Goal: Task Accomplishment & Management: Complete application form

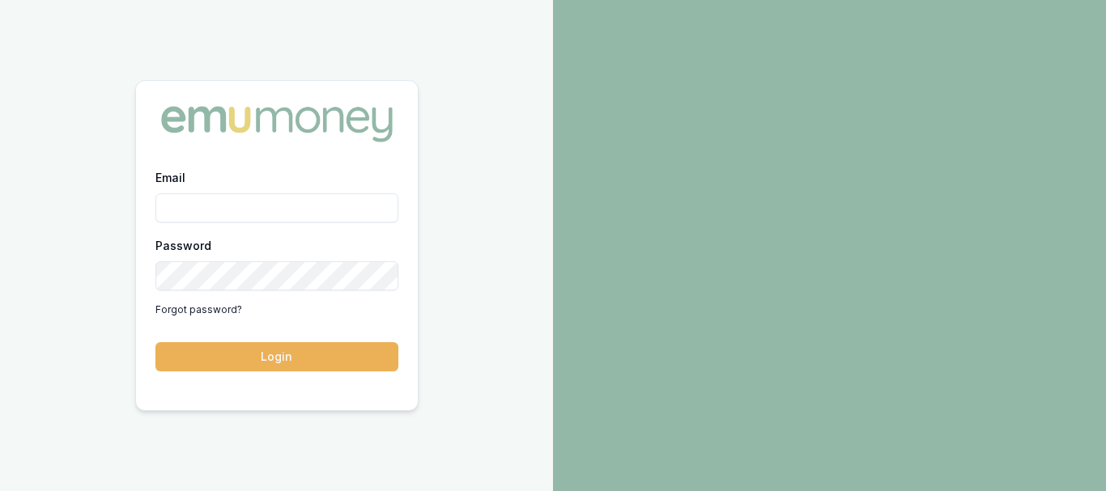
click at [560, 207] on div at bounding box center [829, 245] width 553 height 491
click at [508, 156] on div "Email Password Forgot password? Login" at bounding box center [276, 245] width 553 height 491
click at [207, 200] on input "Email" at bounding box center [276, 207] width 243 height 29
paste input "sanjeev@sdaccountants.com.au"
type input "sanjeev@sdaccountants.com.au"
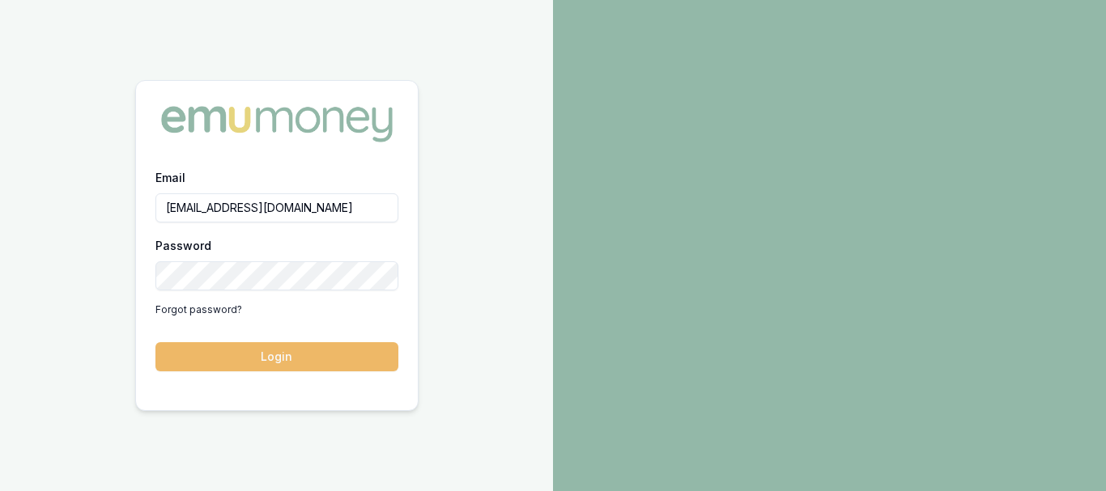
click at [236, 351] on button "Login" at bounding box center [276, 356] width 243 height 29
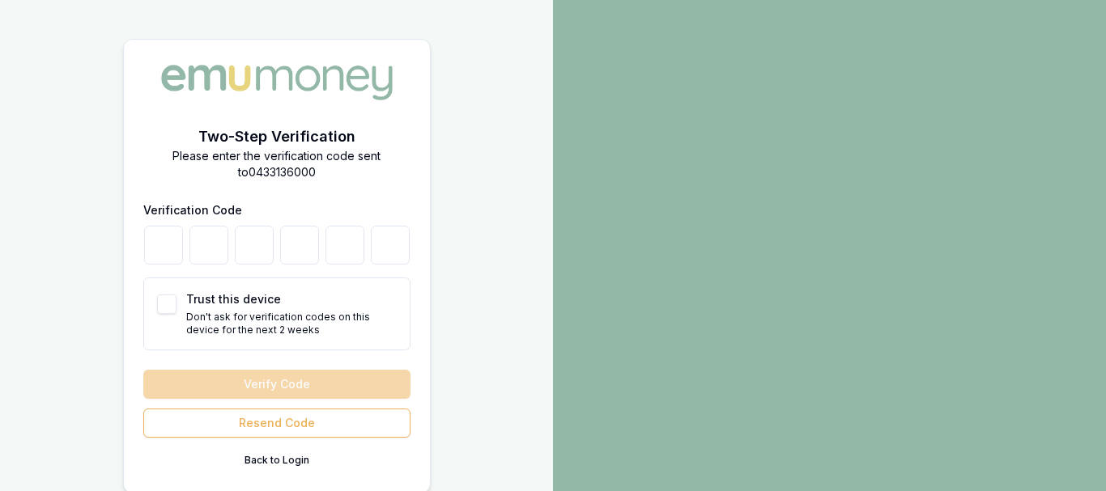
click at [173, 304] on button "Trust this device" at bounding box center [166, 304] width 19 height 19
checkbox input "true"
click at [164, 245] on input "number" at bounding box center [163, 245] width 39 height 39
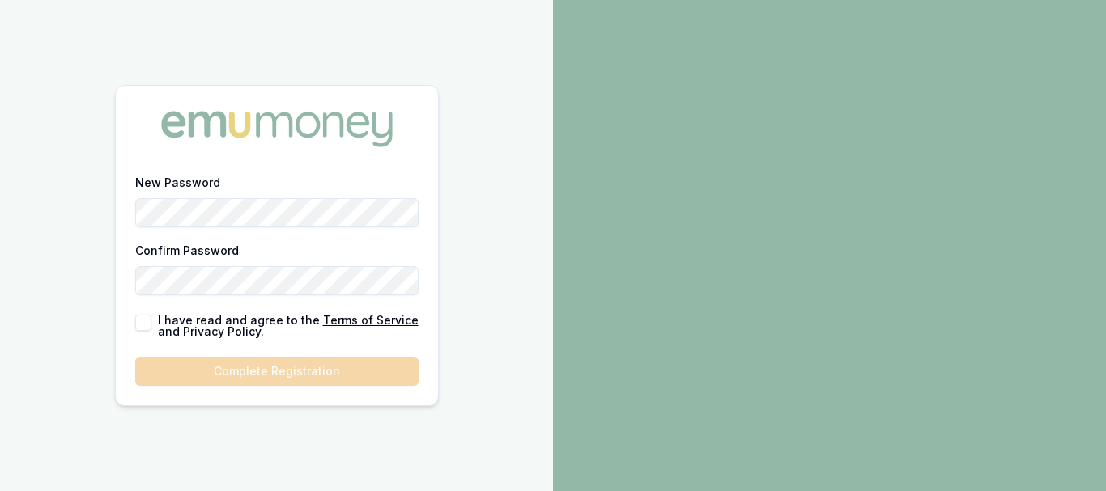
click at [241, 239] on div "New Password Confirm Password" at bounding box center [276, 233] width 283 height 123
click at [147, 325] on button "button" at bounding box center [143, 323] width 16 height 16
checkbox input "true"
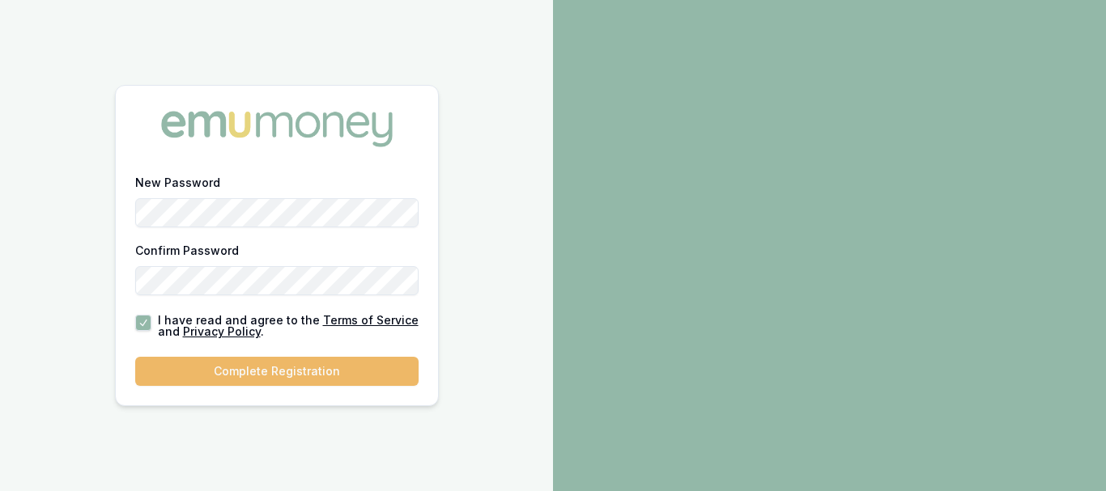
click at [236, 379] on button "Complete Registration" at bounding box center [276, 371] width 283 height 29
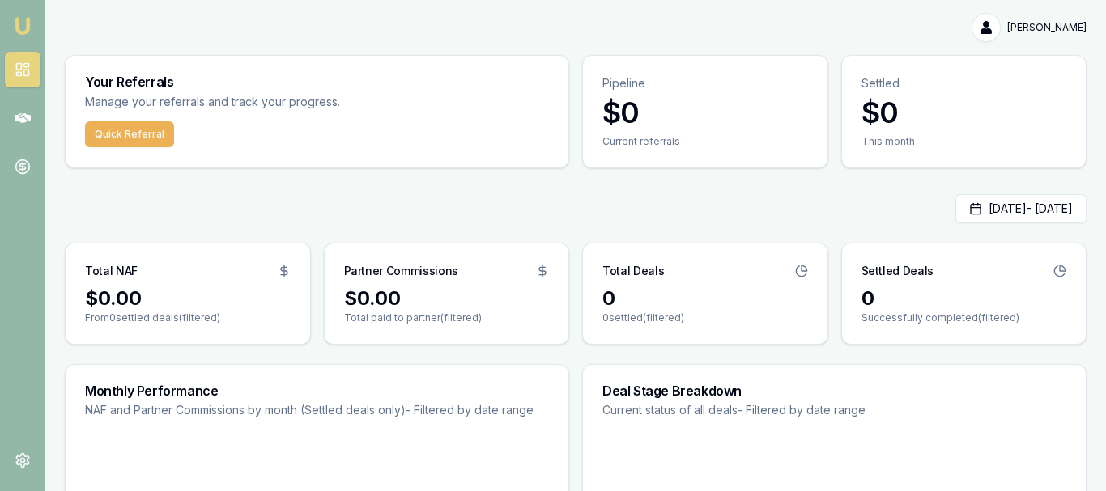
click at [348, 23] on div "Anudeep Goyal" at bounding box center [576, 27] width 1022 height 29
click at [117, 49] on div "Anudeep Goyal Toggle Menu Your Referrals Manage your referrals and track your p…" at bounding box center [575, 397] width 1061 height 769
click at [27, 115] on icon at bounding box center [23, 118] width 16 height 10
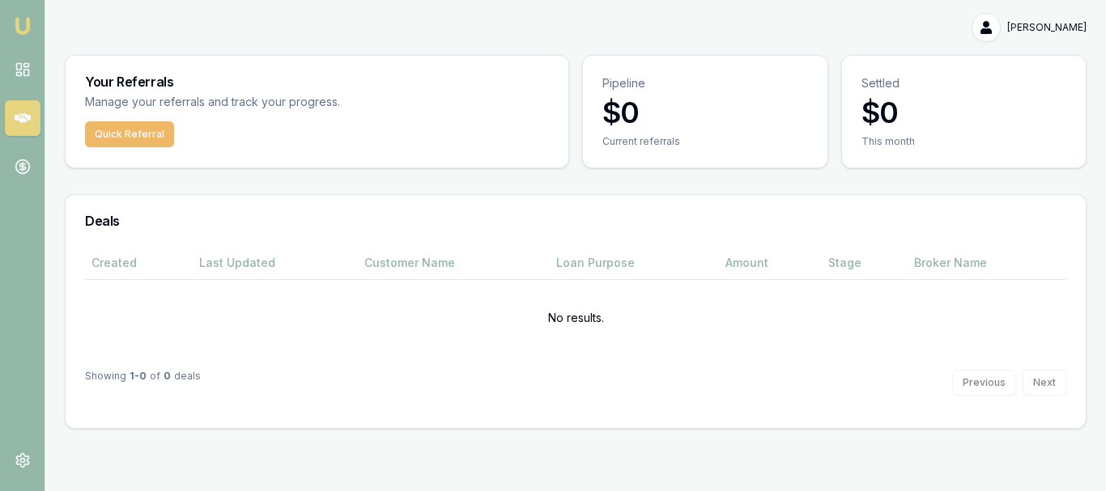
click at [104, 130] on button "Quick Referral" at bounding box center [129, 134] width 89 height 26
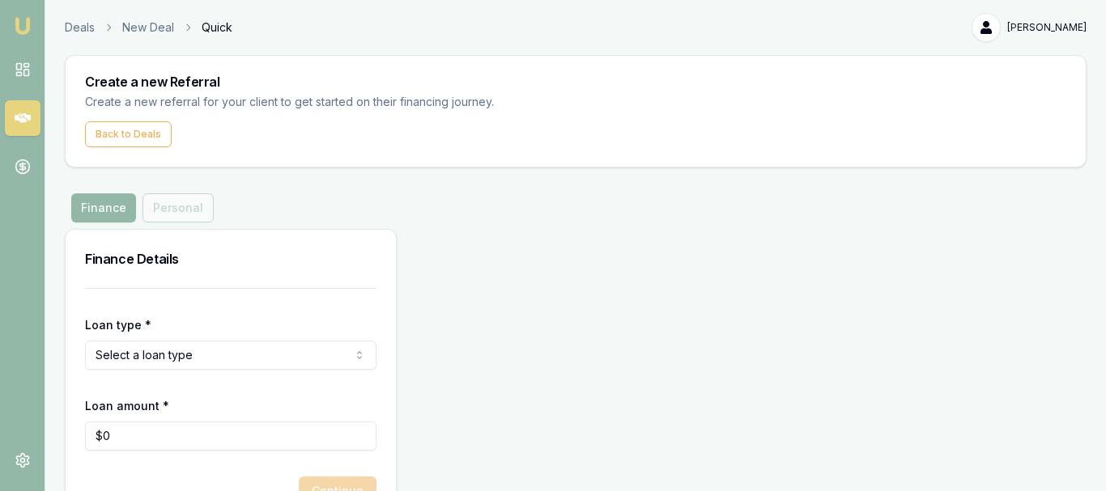
scroll to position [48, 0]
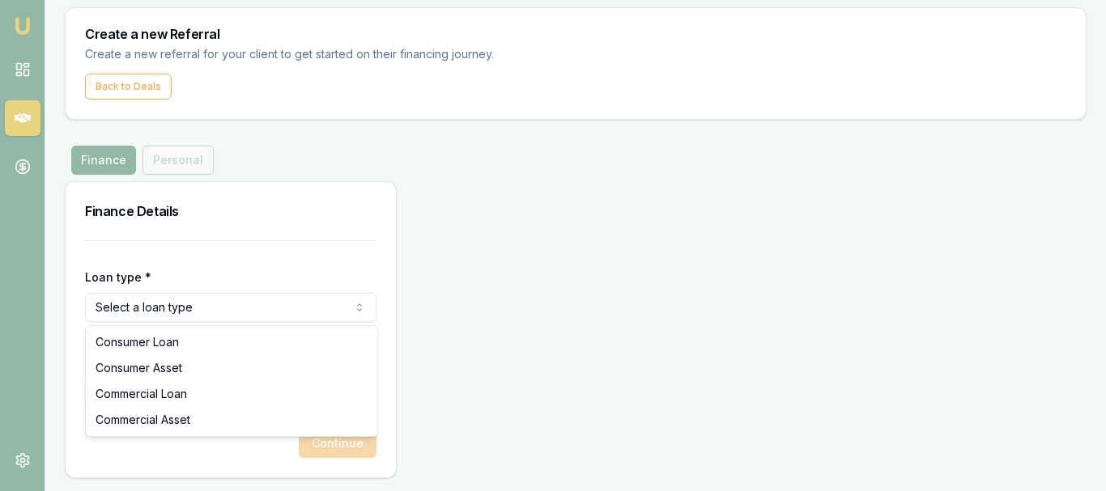
click at [126, 314] on html "Emu Money Deals New Deal Quick [PERSON_NAME] Toggle Menu Create a new Referral …" at bounding box center [553, 197] width 1106 height 491
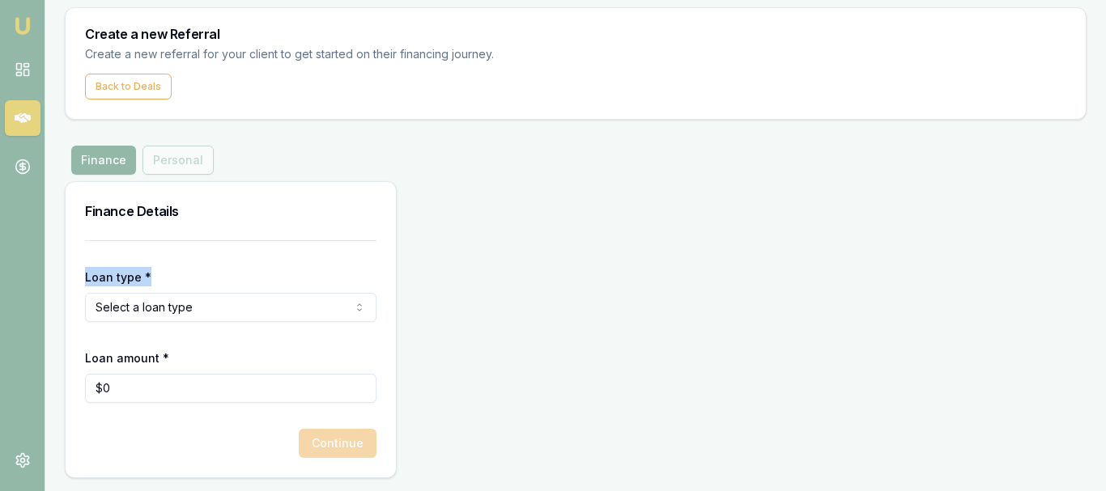
drag, startPoint x: 212, startPoint y: 248, endPoint x: 154, endPoint y: 305, distance: 81.9
click at [154, 305] on form "Loan type * Select a loan type Consumer Loan Consumer Asset Commercial Loan Com…" at bounding box center [230, 349] width 291 height 218
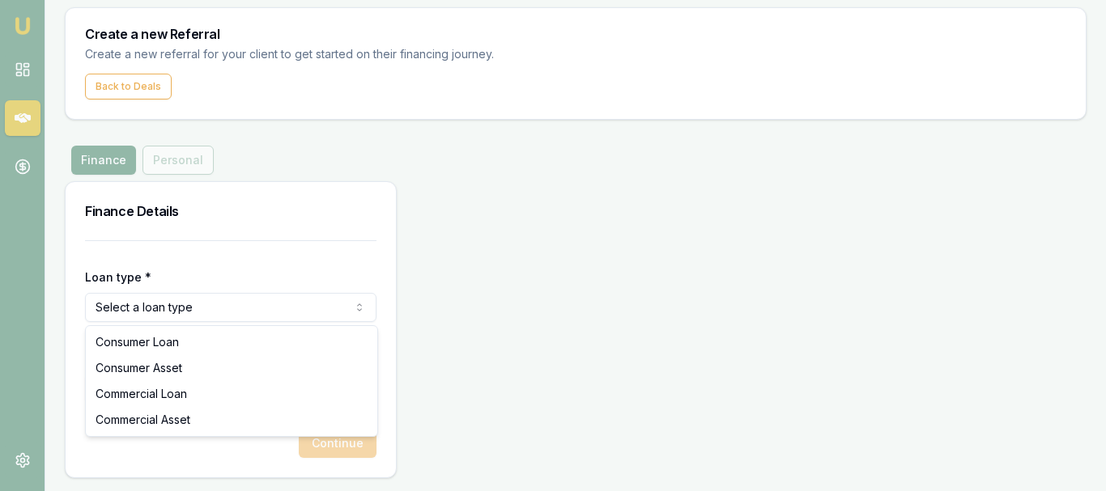
click at [154, 305] on html "Emu Money Deals New Deal Quick [PERSON_NAME] Toggle Menu Create a new Referral …" at bounding box center [553, 197] width 1106 height 491
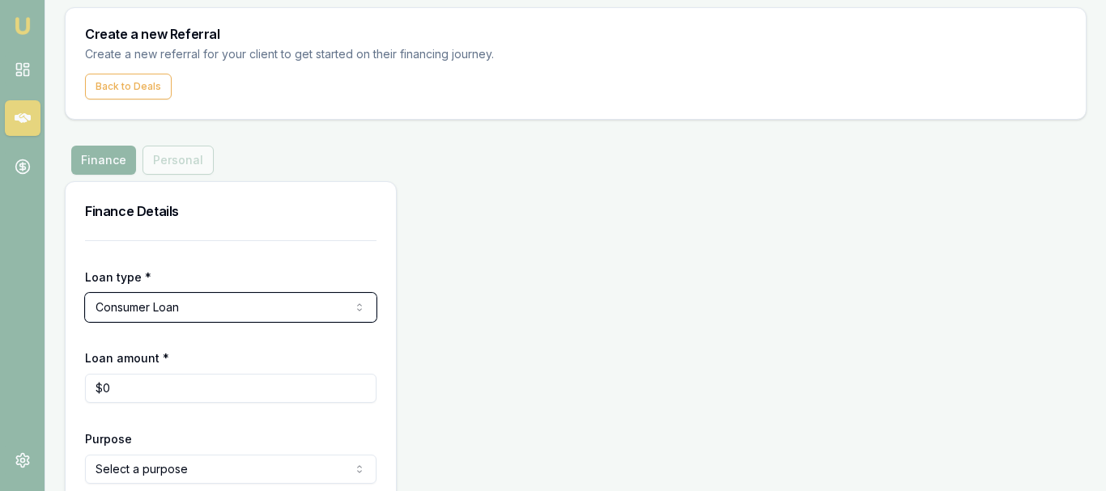
scroll to position [129, 0]
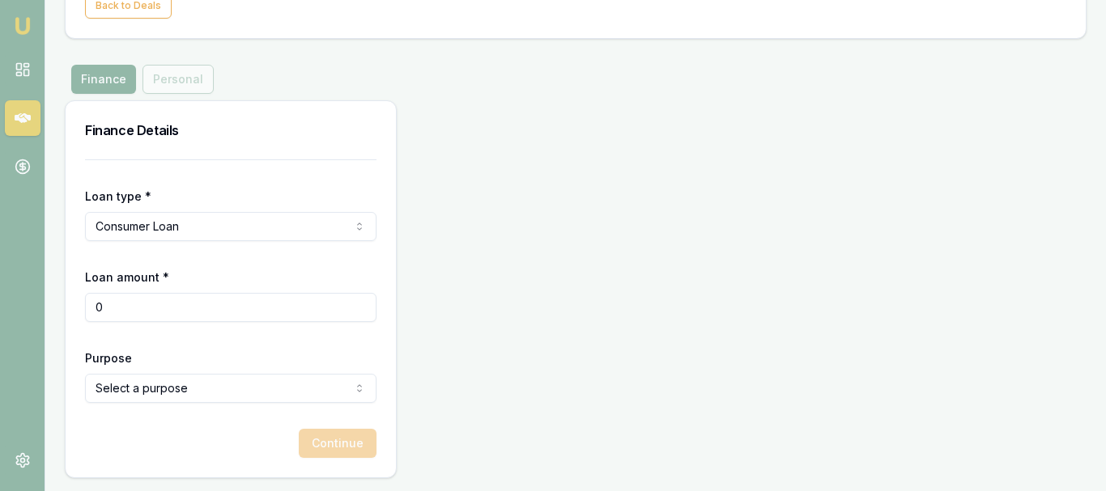
click at [125, 313] on input "0" at bounding box center [230, 307] width 291 height 29
type input "5"
click at [326, 227] on html "Emu Money Deals New Deal Quick Anudeep Goyal Toggle Menu Create a new Referral …" at bounding box center [553, 116] width 1106 height 491
click at [138, 313] on input "Loan amount *" at bounding box center [230, 307] width 291 height 29
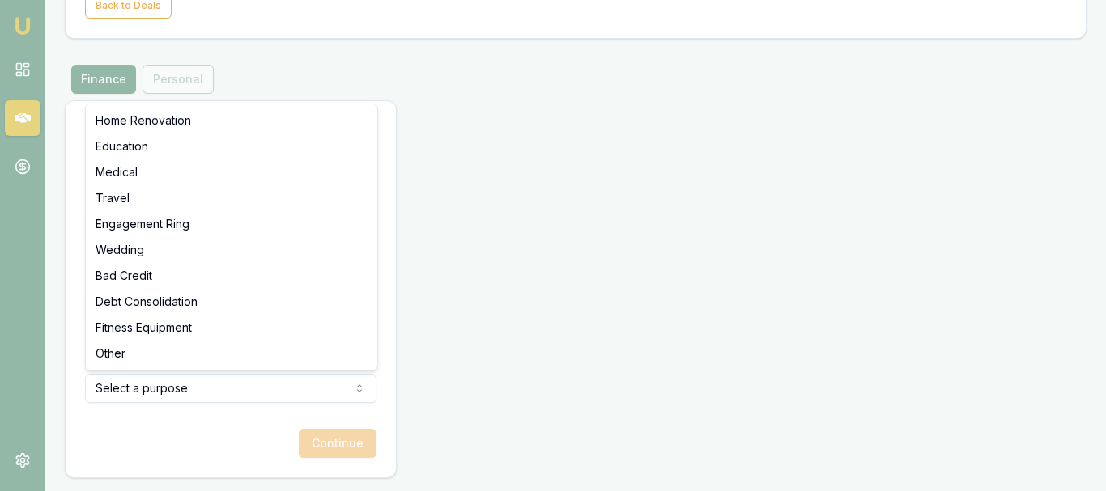
type input "$50,000"
click at [130, 363] on html "Emu Money Deals New Deal Quick Anudeep Goyal Toggle Menu Create a new Referral …" at bounding box center [553, 116] width 1106 height 491
click at [179, 363] on html "Emu Money Deals New Deal Quick Anudeep Goyal Toggle Menu Create a new Referral …" at bounding box center [553, 116] width 1106 height 491
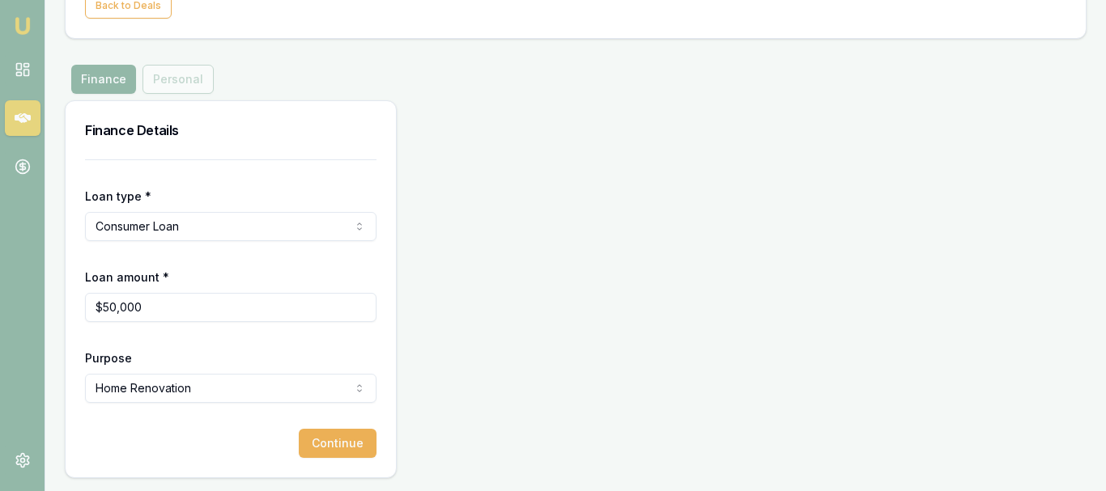
click at [199, 359] on div "Purpose Home Renovation Home Renovation Education Medical Travel Engagement Rin…" at bounding box center [230, 375] width 291 height 55
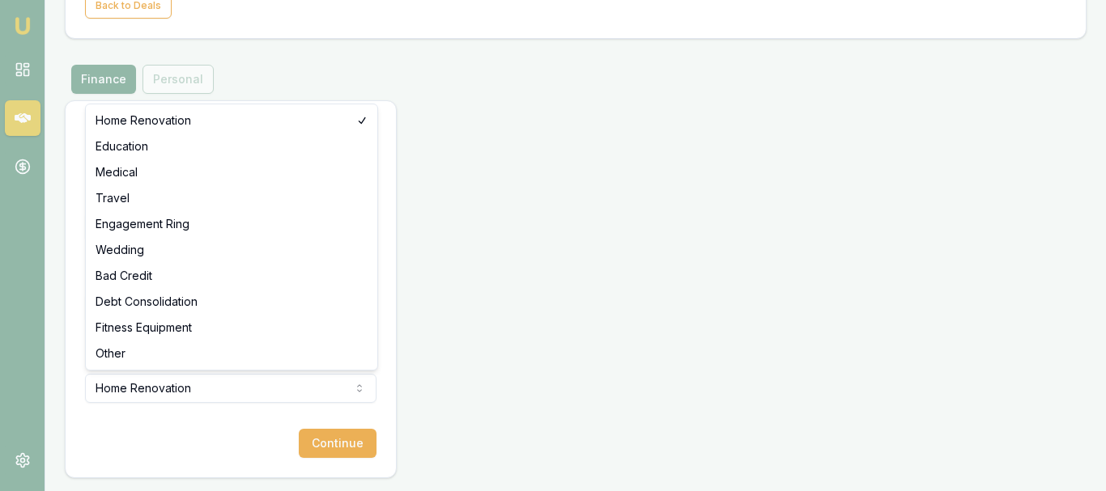
click at [176, 363] on html "Emu Money Deals New Deal Quick Anudeep Goyal Toggle Menu Create a new Referral …" at bounding box center [553, 116] width 1106 height 491
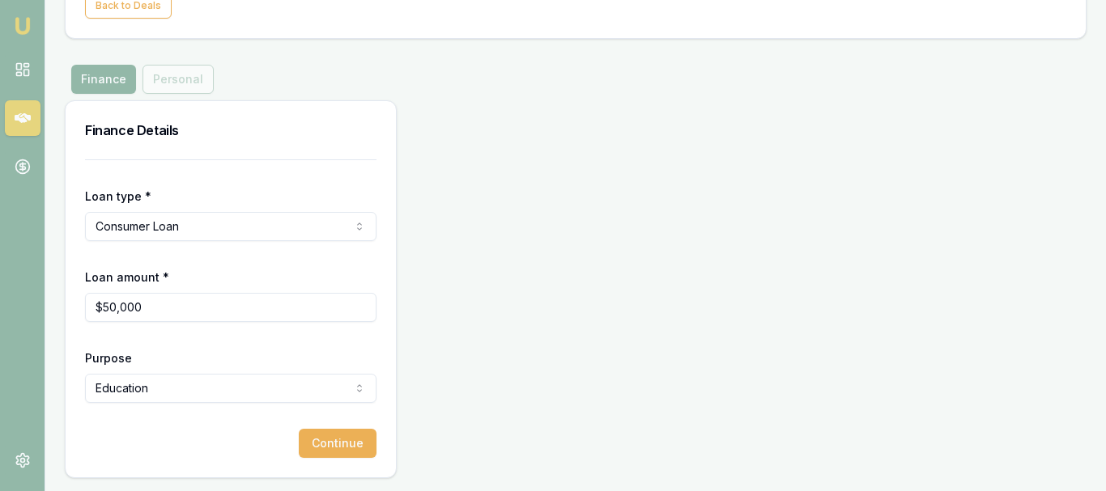
click at [116, 363] on html "Emu Money Deals New Deal Quick Anudeep Goyal Toggle Menu Create a new Referral …" at bounding box center [553, 116] width 1106 height 491
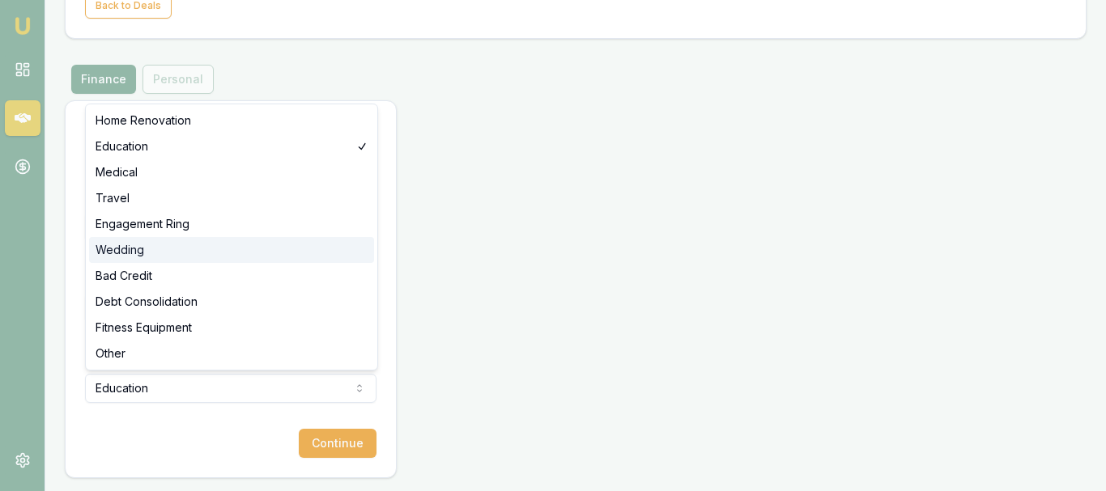
select select "WEDDING"
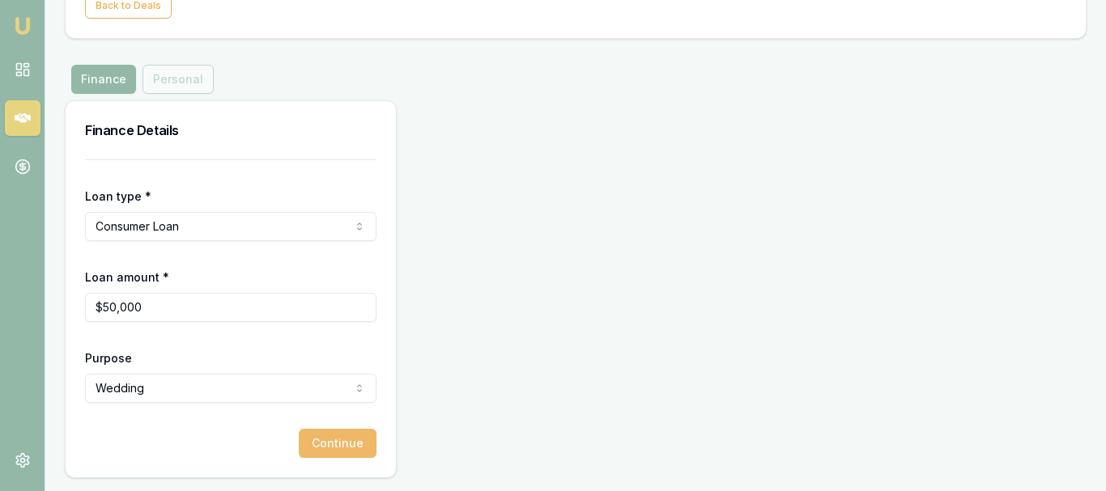
click at [344, 449] on button "Continue" at bounding box center [338, 443] width 78 height 29
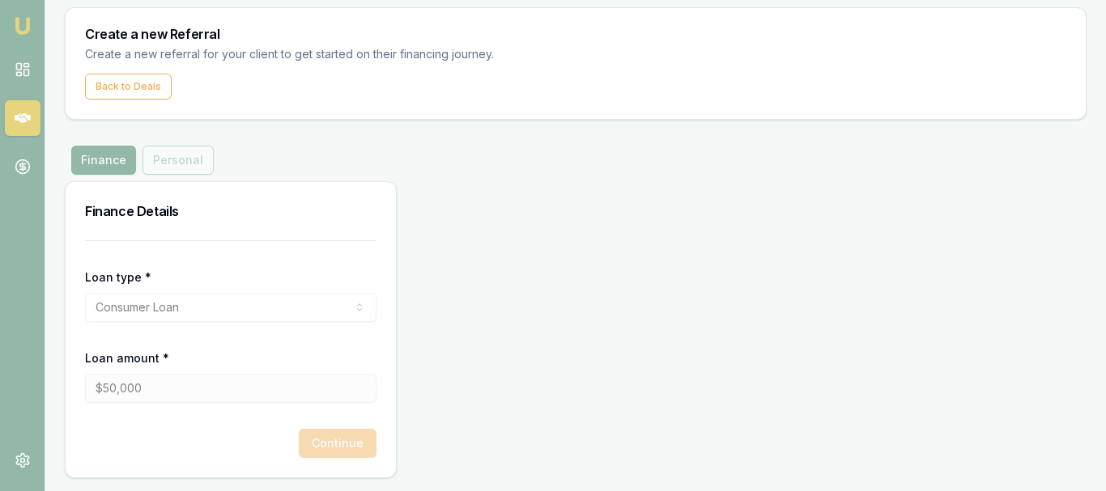
scroll to position [48, 0]
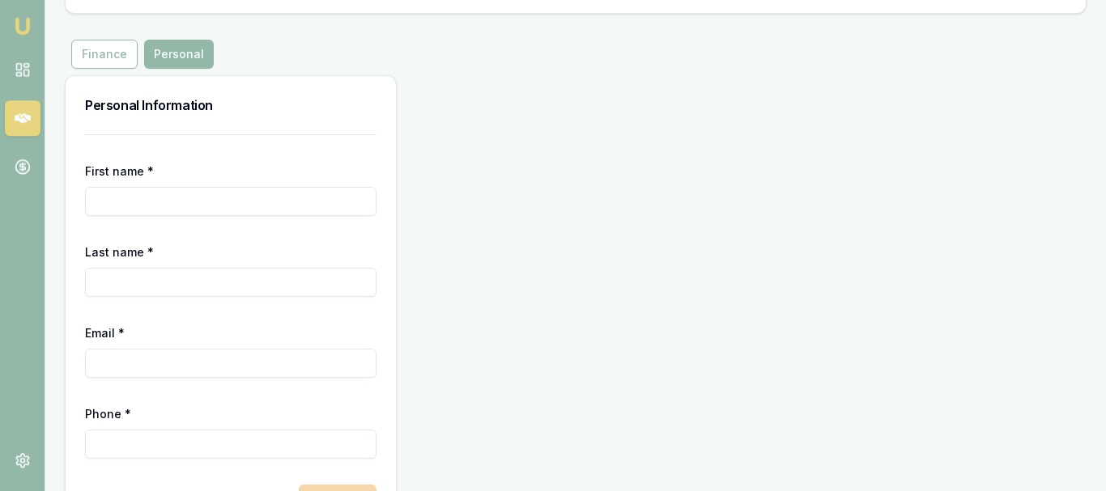
scroll to position [210, 0]
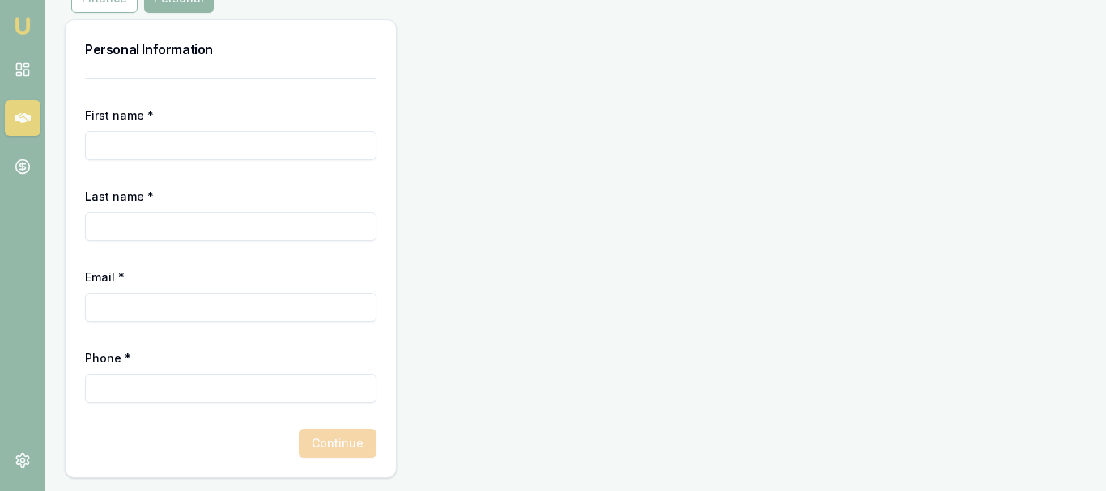
click at [250, 161] on form "First name * Last name * Email * Phone * Continue" at bounding box center [230, 269] width 291 height 380
click at [232, 151] on input "First name *" at bounding box center [230, 145] width 291 height 29
type input "Aisha"
type input "Jee"
click at [105, 317] on input "Email *" at bounding box center [230, 307] width 291 height 29
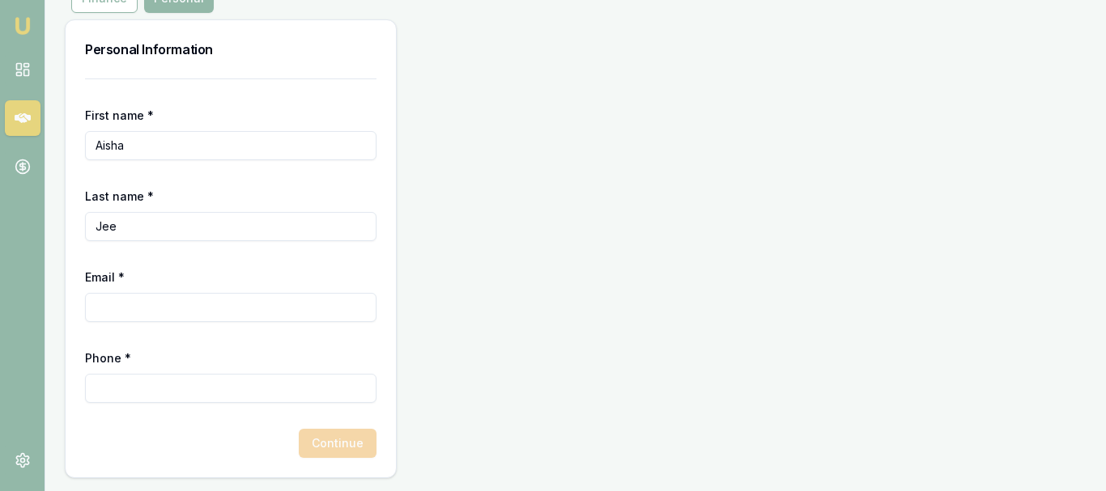
paste input "ashhvenom@yahoo.com"
type input "ashhvenom@yahoo.com"
click at [133, 377] on input "Phone *" at bounding box center [230, 388] width 291 height 29
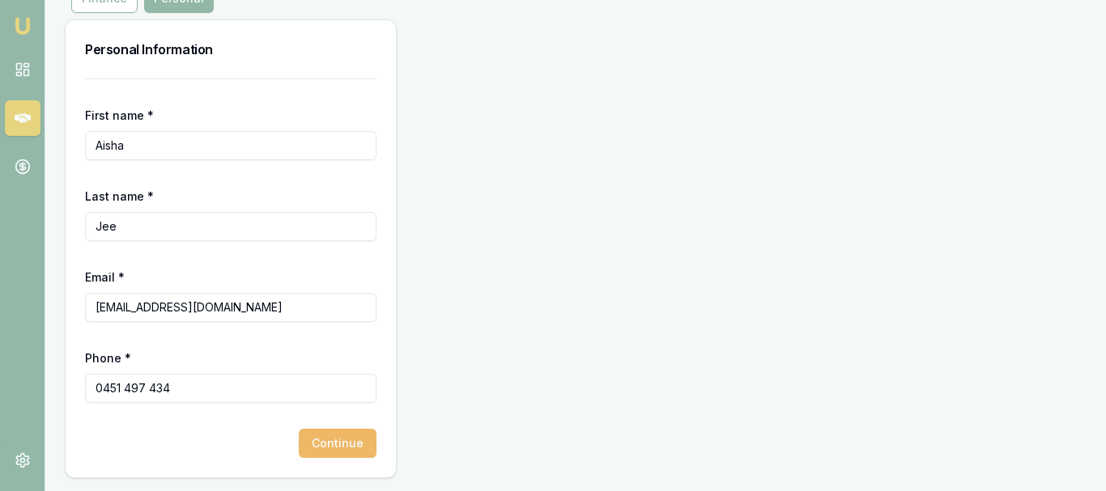
type input "0451 497 434"
click at [352, 443] on button "Continue" at bounding box center [338, 443] width 78 height 29
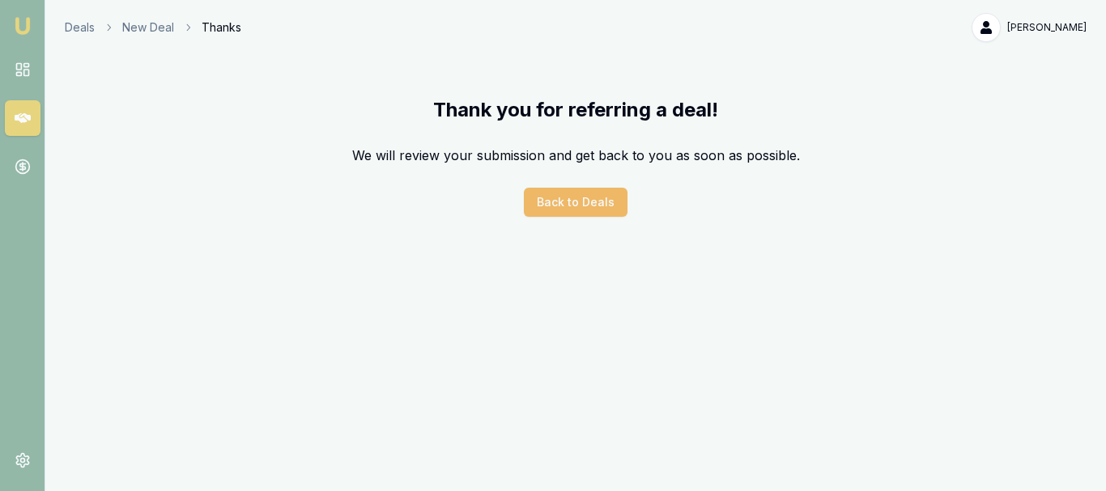
click at [565, 201] on button "Back to Deals" at bounding box center [576, 202] width 104 height 29
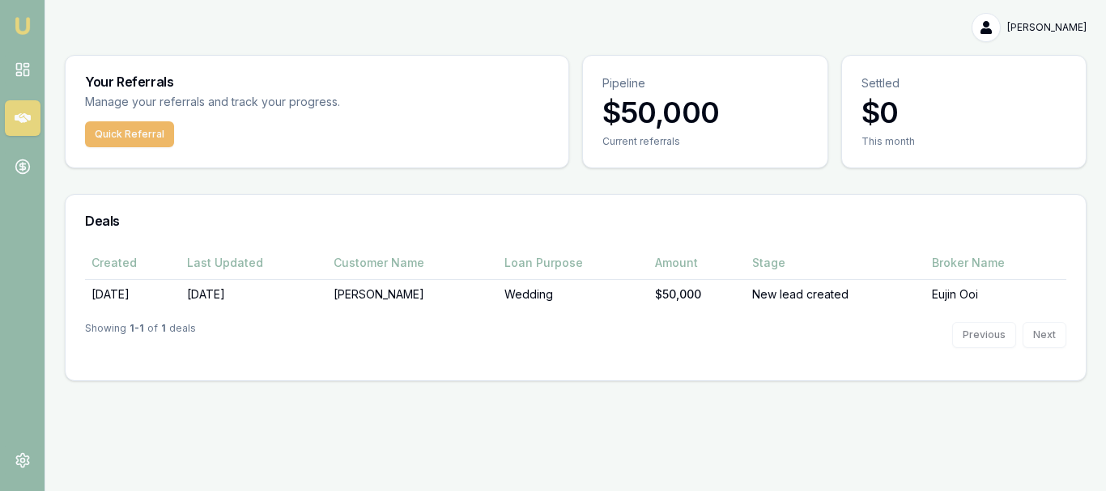
click at [138, 136] on button "Quick Referral" at bounding box center [129, 134] width 89 height 26
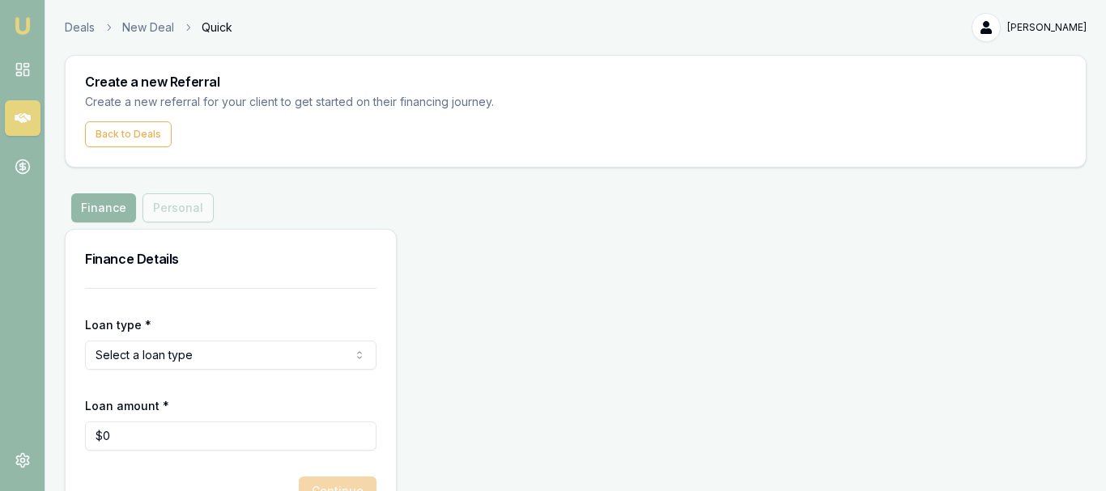
scroll to position [48, 0]
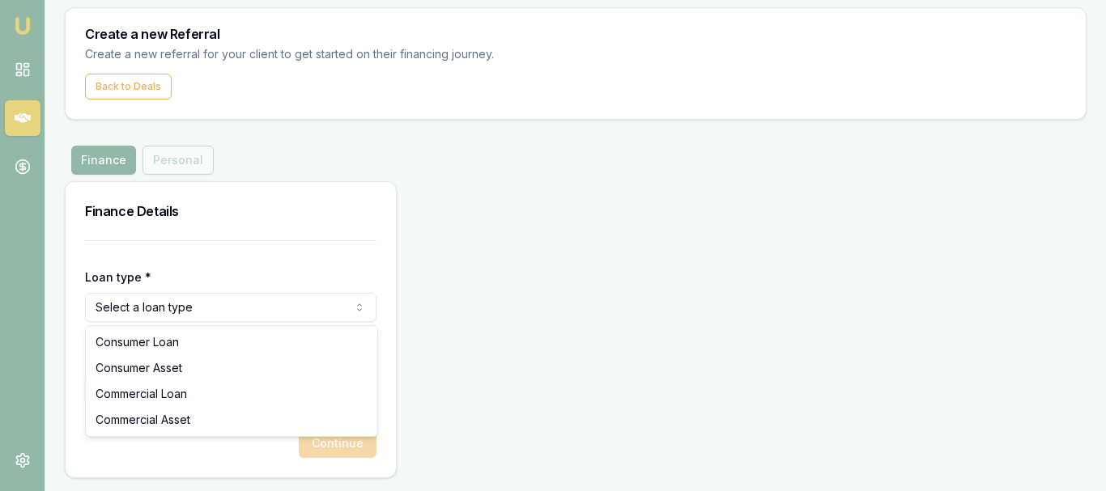
click at [130, 308] on html "Emu Money Deals New Deal Quick Anudeep Goyal Toggle Menu Create a new Referral …" at bounding box center [553, 197] width 1106 height 491
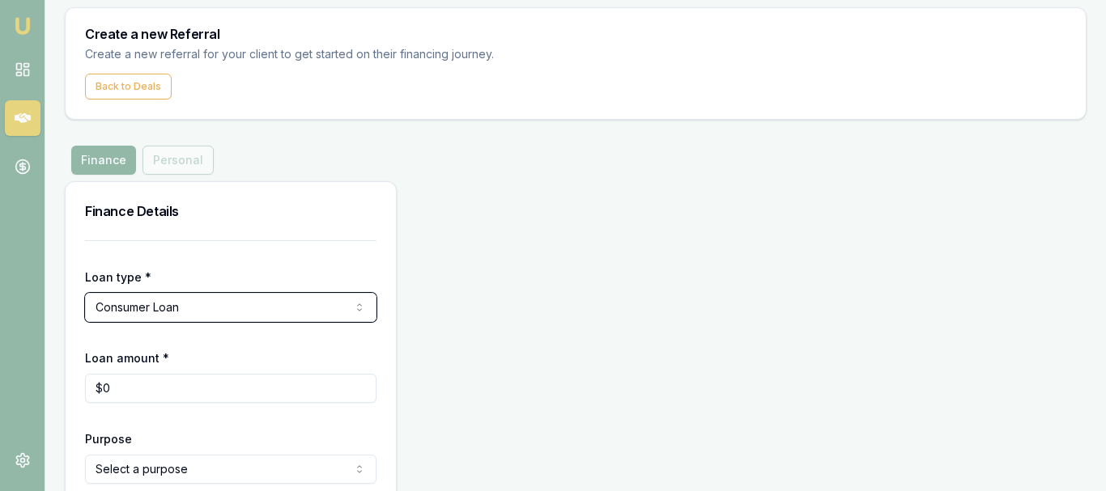
scroll to position [129, 0]
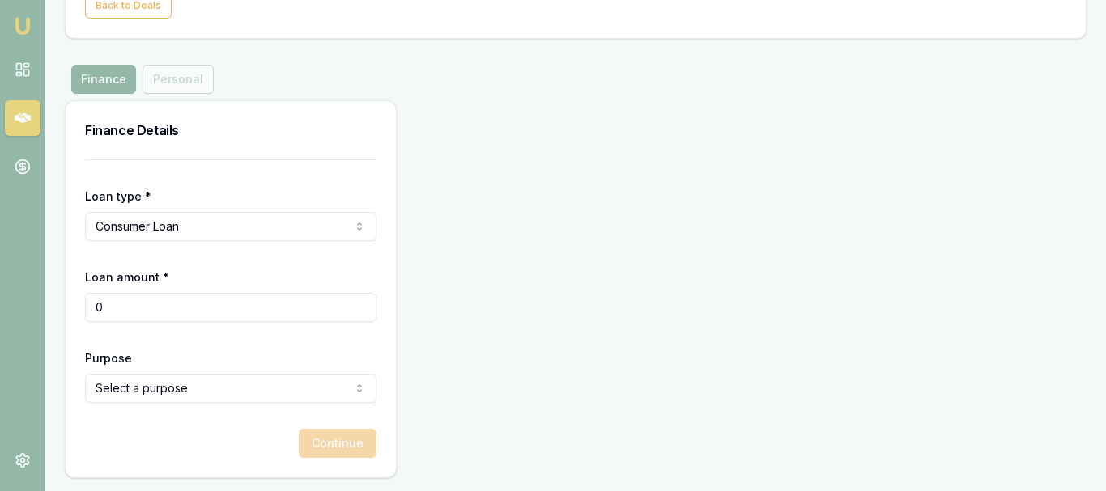
click at [168, 321] on input "0" at bounding box center [230, 307] width 291 height 29
type input "$50,000"
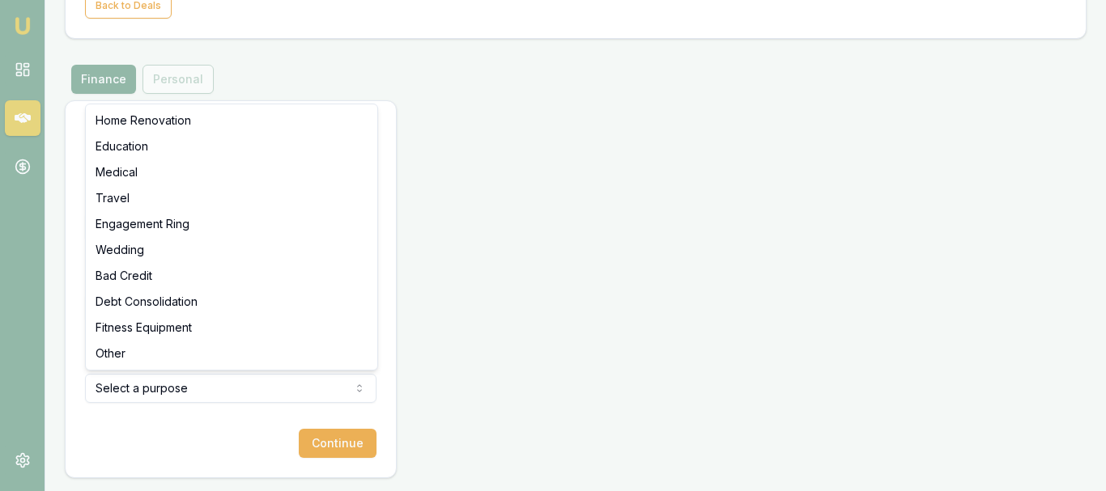
click at [148, 363] on html "Emu Money Deals New Deal Quick Anudeep Goyal Toggle Menu Create a new Referral …" at bounding box center [553, 116] width 1106 height 491
select select "WEDDING"
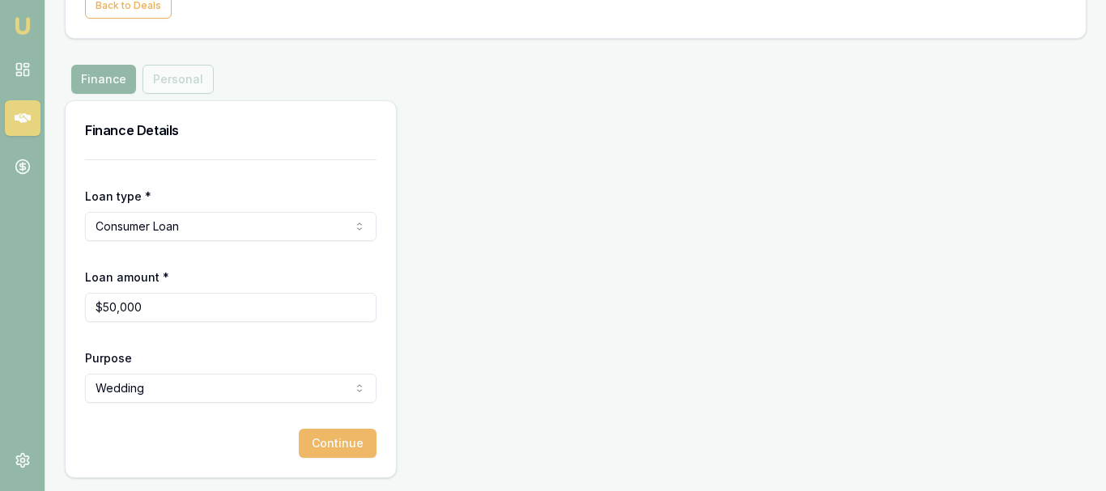
click at [323, 448] on button "Continue" at bounding box center [338, 443] width 78 height 29
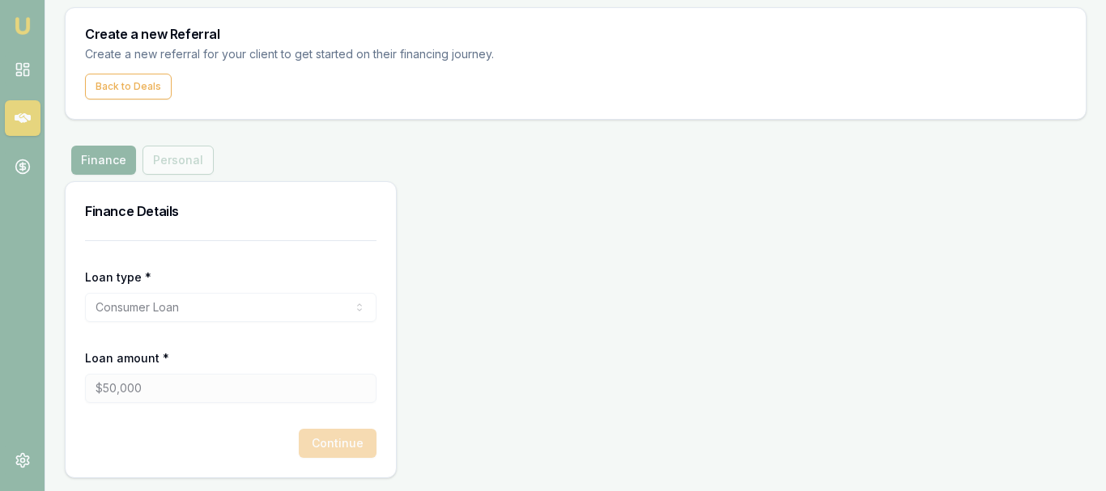
scroll to position [48, 0]
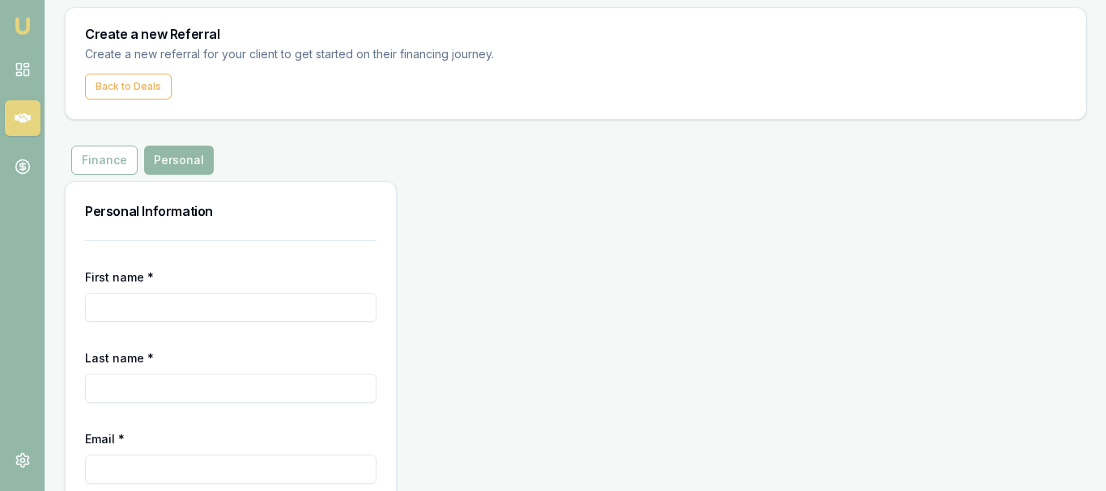
click at [201, 313] on input "First name *" at bounding box center [230, 307] width 291 height 29
type input "Usman"
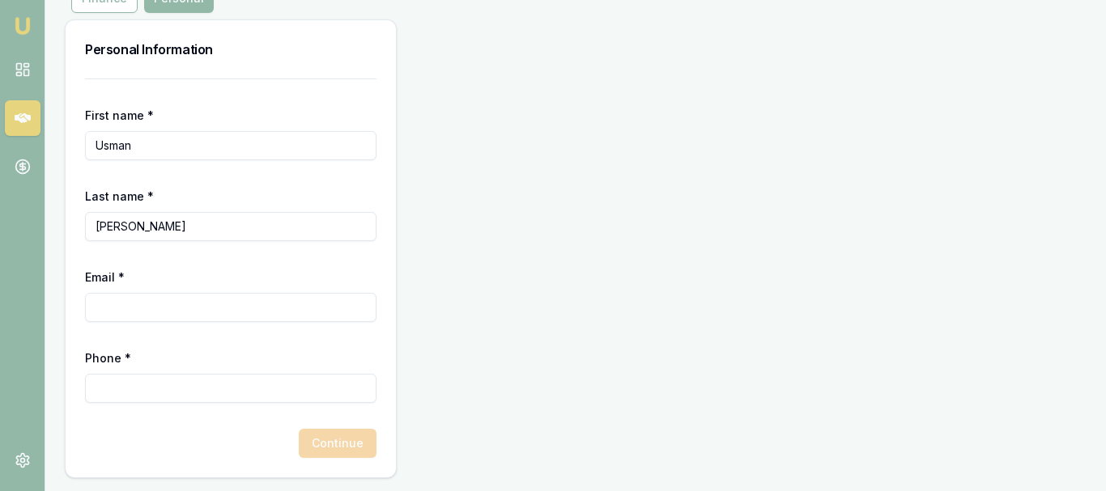
click at [176, 304] on input "Email *" at bounding box center [230, 307] width 291 height 29
click at [147, 229] on input "Siddique" at bounding box center [230, 226] width 291 height 29
type input "Siddiq"
click at [141, 299] on input "Email *" at bounding box center [230, 307] width 291 height 29
paste input "Usmansiddiq_79@hotmail.com"
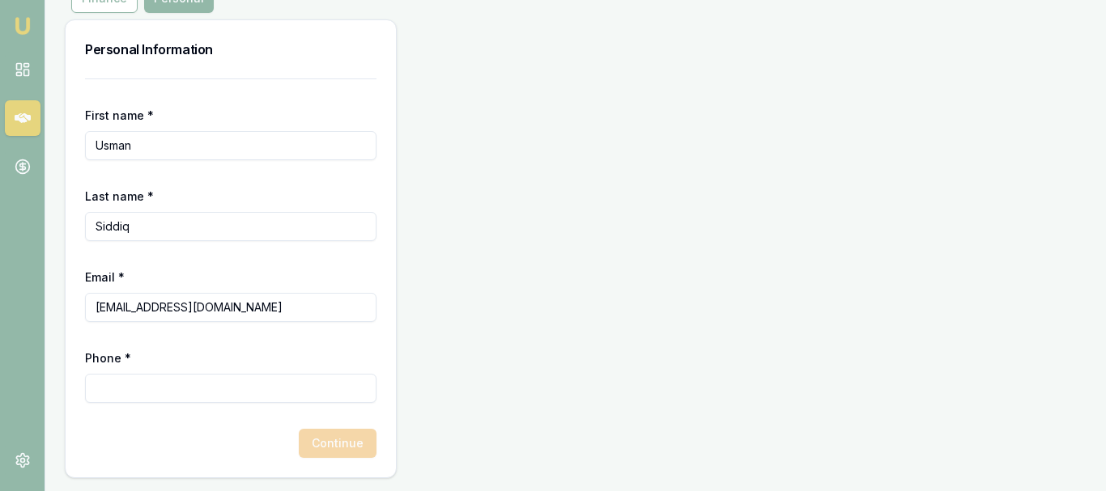
type input "Usmansiddiq_79@hotmail.com"
paste input "0420 515 107"
type input "0420 515 107"
click at [342, 449] on button "Continue" at bounding box center [338, 443] width 78 height 29
